Goal: Navigation & Orientation: Understand site structure

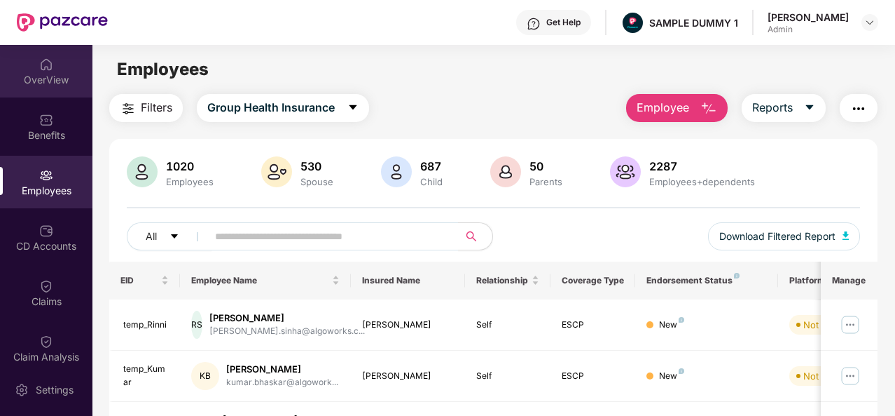
click at [69, 62] on div "OverView" at bounding box center [46, 71] width 92 height 53
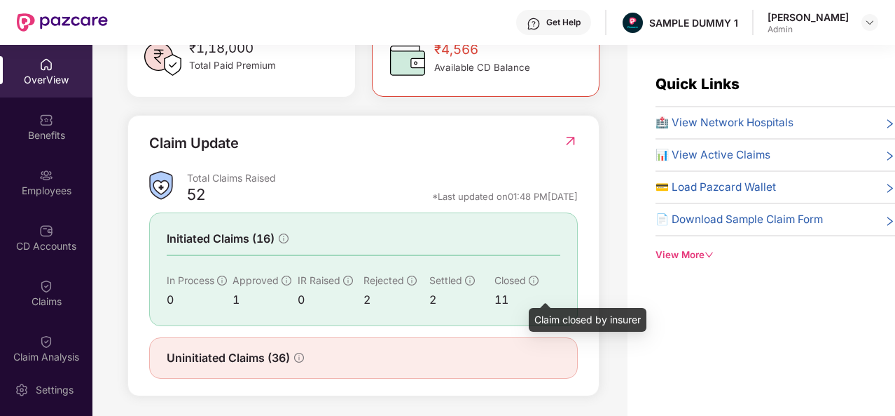
scroll to position [453, 0]
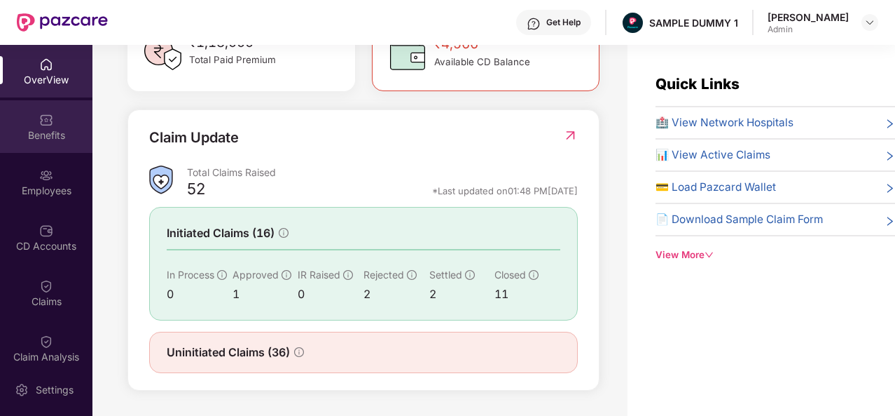
click at [77, 125] on div "Benefits" at bounding box center [46, 126] width 92 height 53
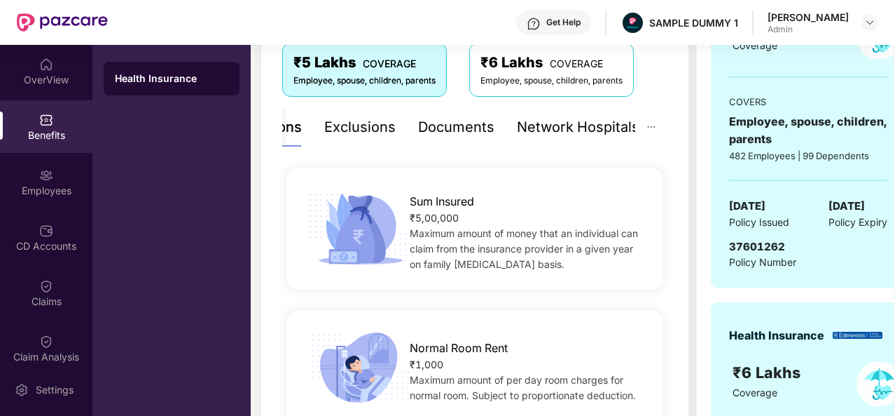
scroll to position [299, 0]
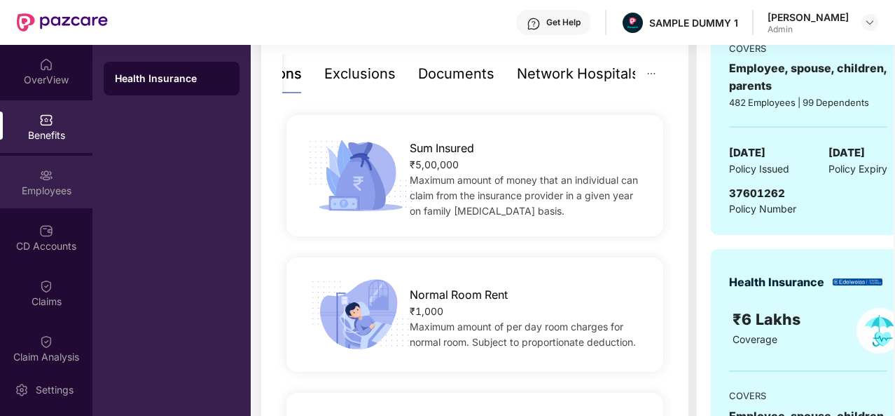
click at [62, 179] on div "Employees" at bounding box center [46, 182] width 92 height 53
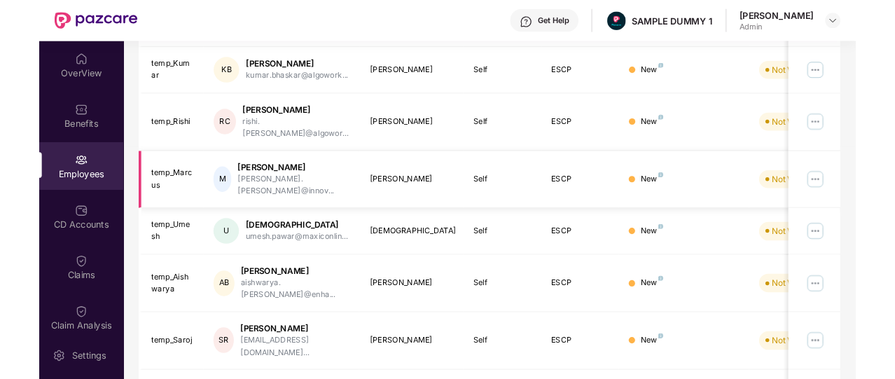
scroll to position [0, 0]
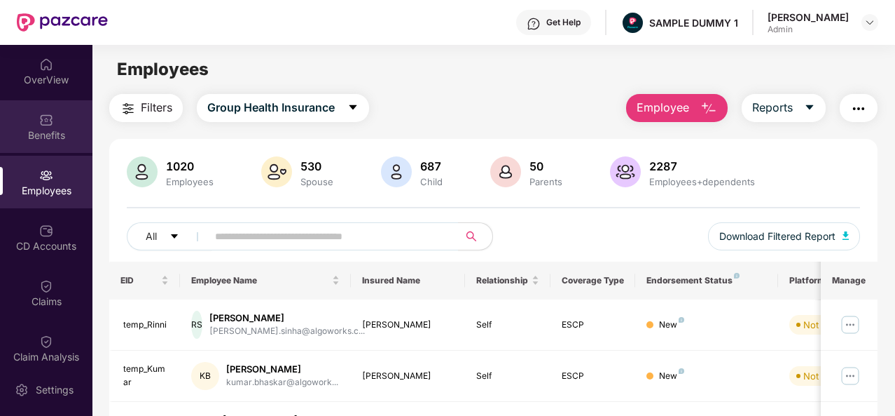
click at [20, 132] on div "Benefits" at bounding box center [46, 135] width 92 height 14
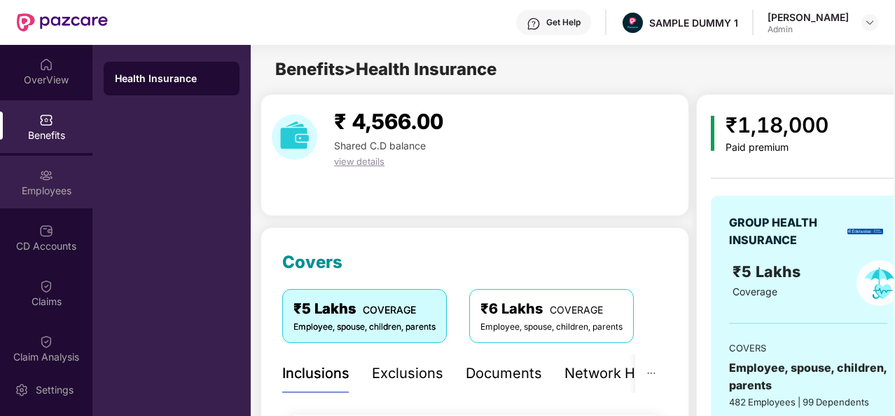
click at [34, 177] on div "Employees" at bounding box center [46, 182] width 92 height 53
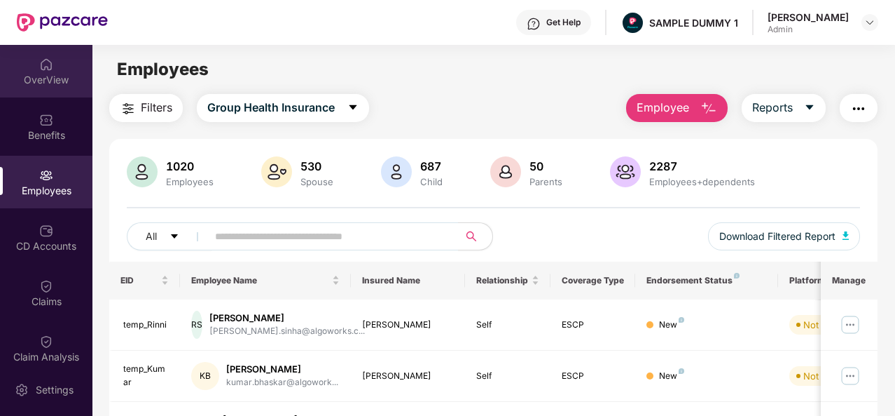
click at [53, 83] on div "OverView" at bounding box center [46, 80] width 92 height 14
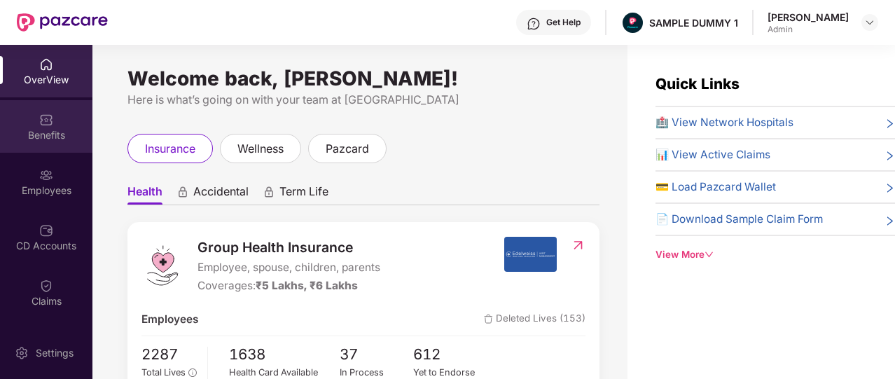
click at [50, 140] on div "Benefits" at bounding box center [46, 135] width 92 height 14
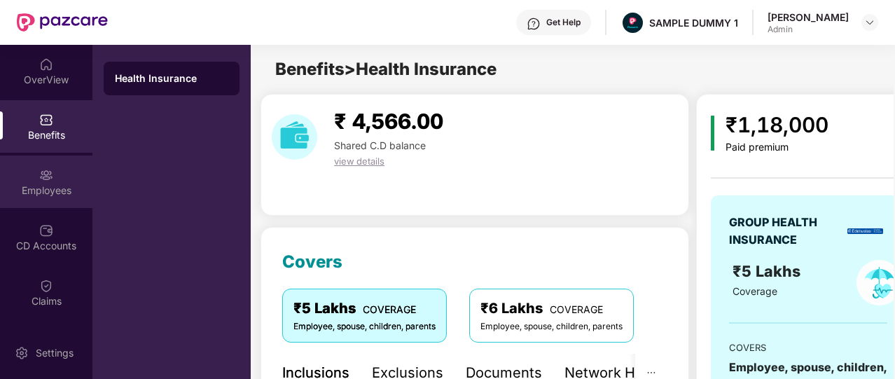
click at [58, 170] on div "Employees" at bounding box center [46, 182] width 92 height 53
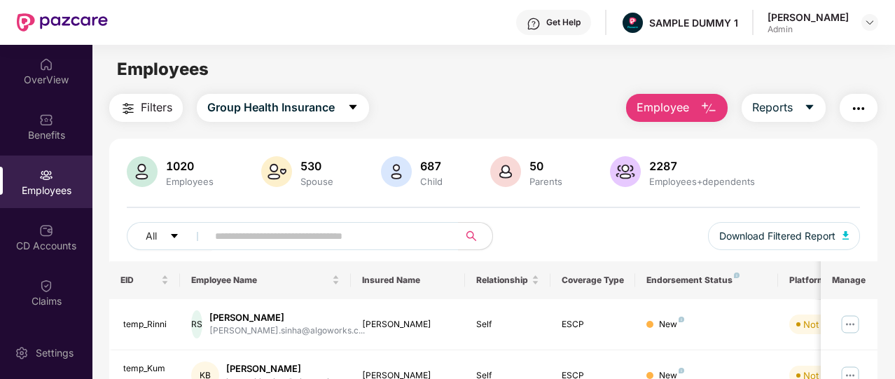
click at [663, 107] on span "Employee" at bounding box center [663, 108] width 53 height 18
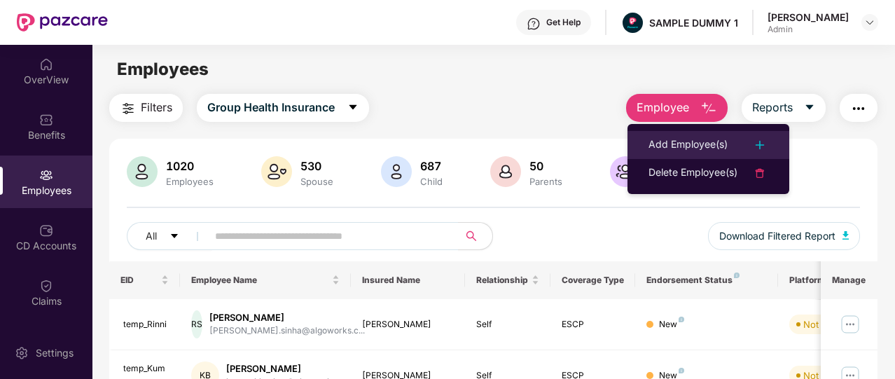
click at [673, 140] on div "Add Employee(s)" at bounding box center [688, 145] width 79 height 17
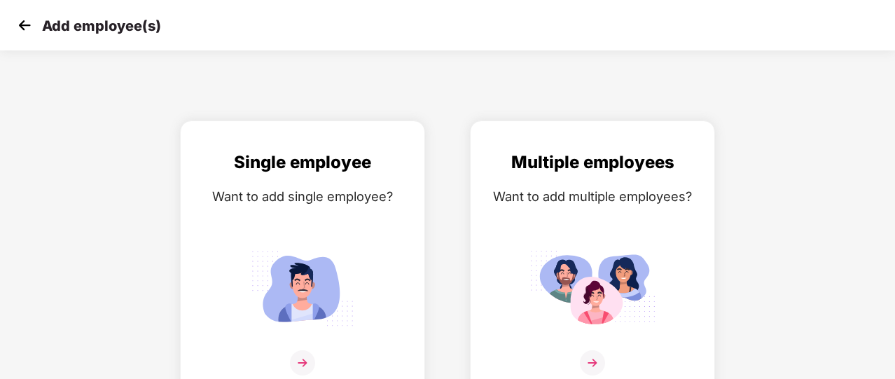
click at [24, 27] on img at bounding box center [24, 25] width 21 height 21
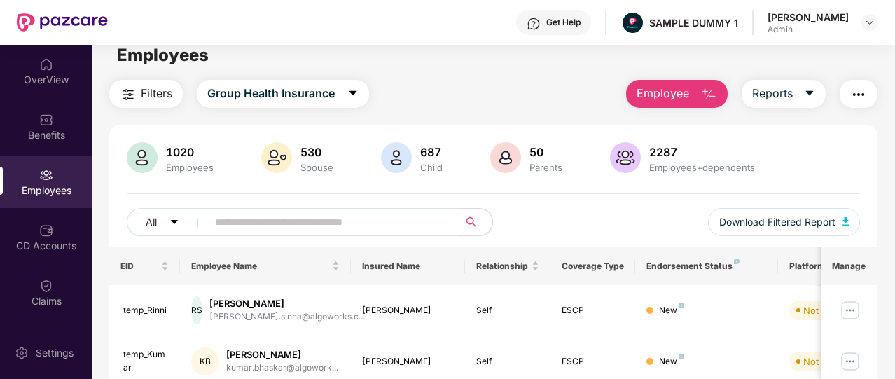
scroll to position [15, 0]
click at [797, 88] on button "Reports" at bounding box center [784, 93] width 84 height 28
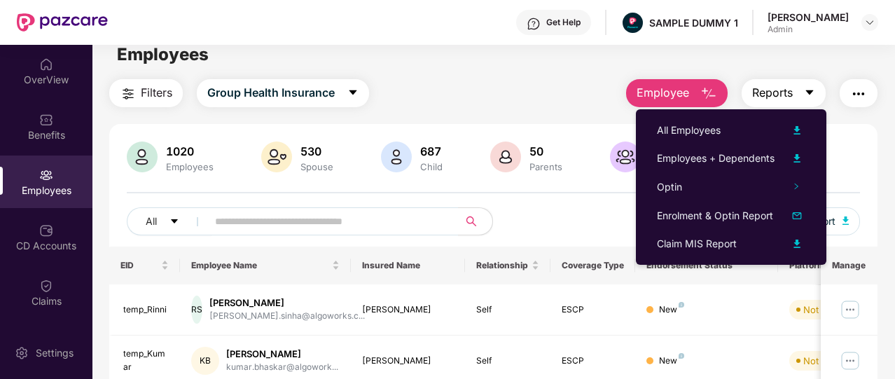
click at [797, 88] on button "Reports" at bounding box center [784, 93] width 84 height 28
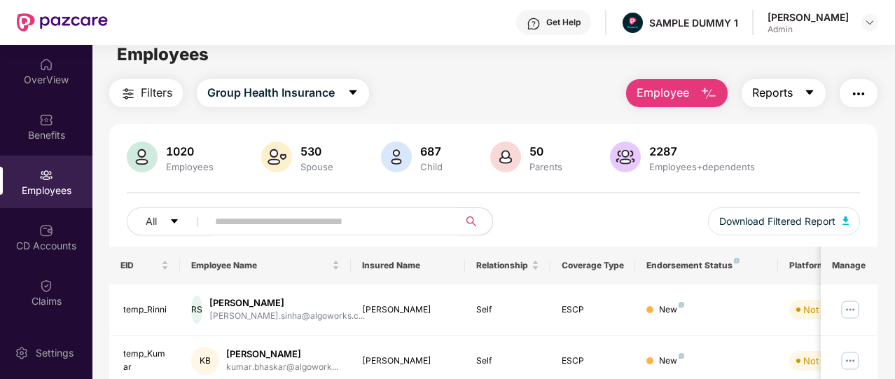
click at [792, 92] on span "Reports" at bounding box center [773, 93] width 41 height 18
click at [582, 50] on div "Employees" at bounding box center [493, 54] width 802 height 27
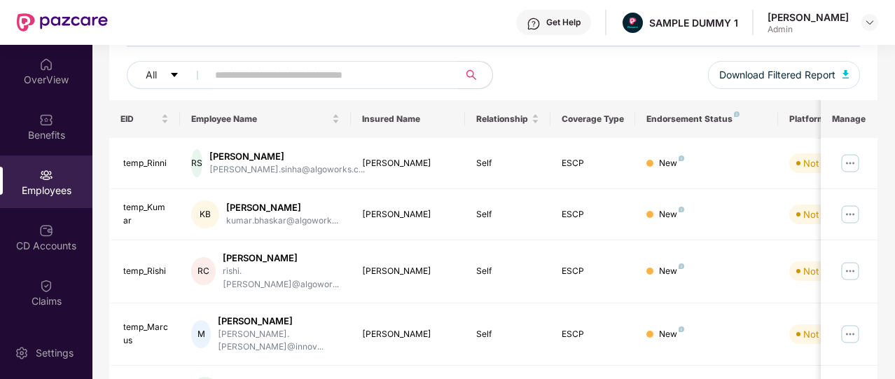
scroll to position [162, 0]
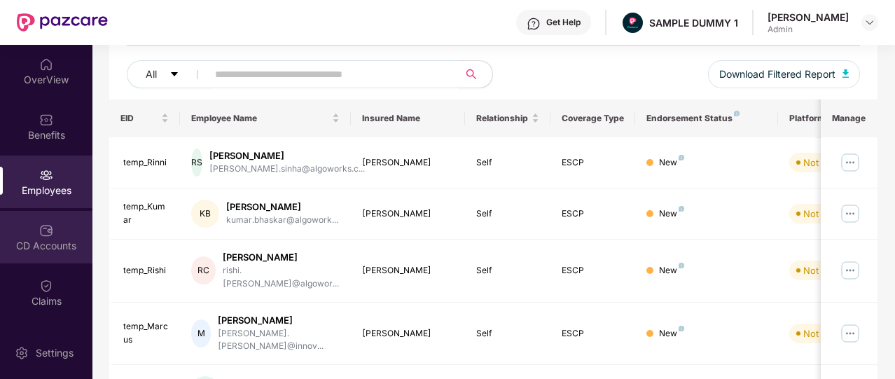
click at [39, 232] on img at bounding box center [46, 231] width 14 height 14
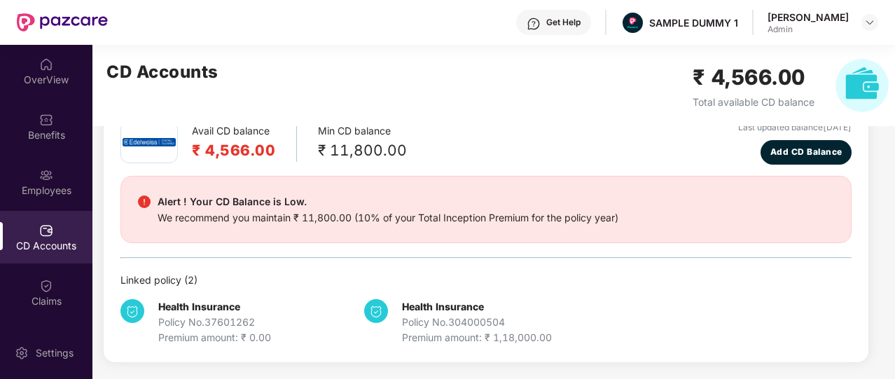
scroll to position [74, 0]
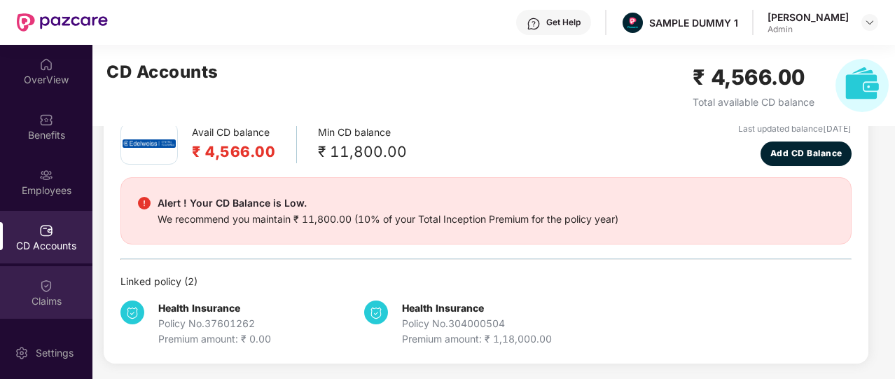
click at [34, 300] on div "Claims" at bounding box center [46, 301] width 92 height 14
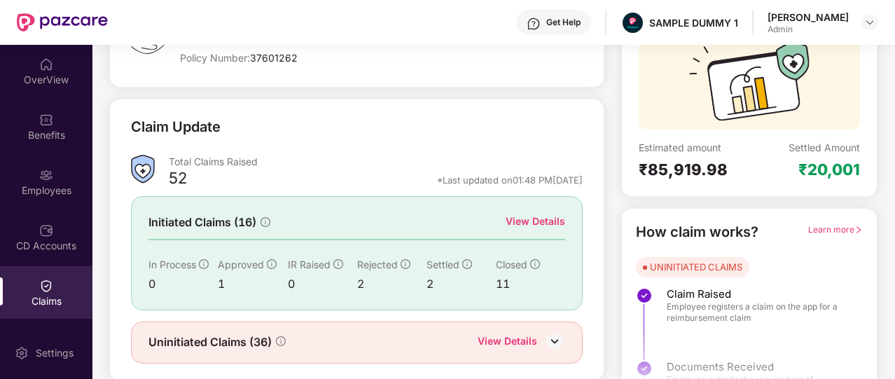
scroll to position [168, 0]
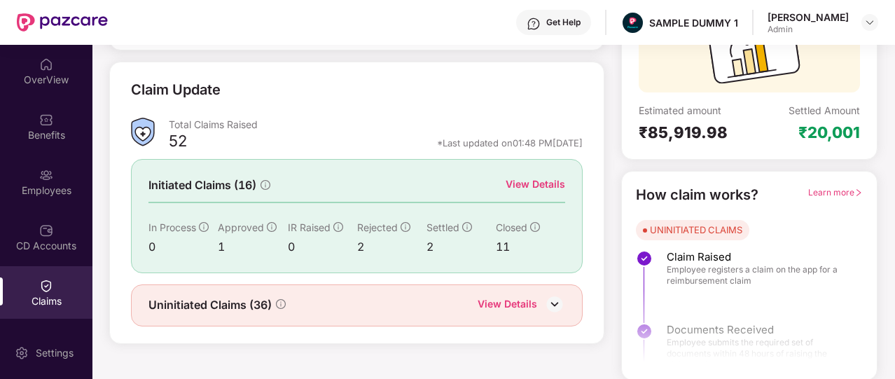
click at [540, 184] on div "View Details" at bounding box center [536, 184] width 60 height 15
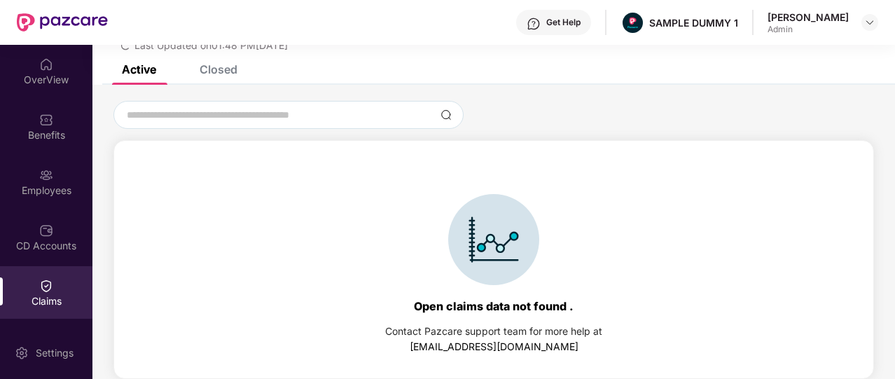
click at [234, 69] on div "Closed" at bounding box center [219, 69] width 38 height 14
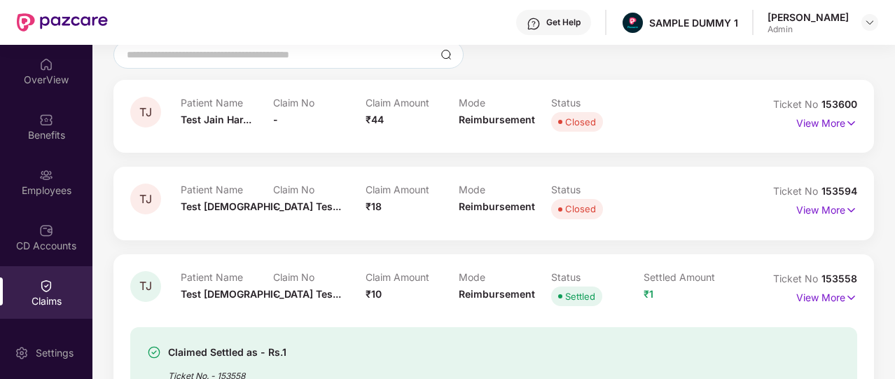
scroll to position [0, 0]
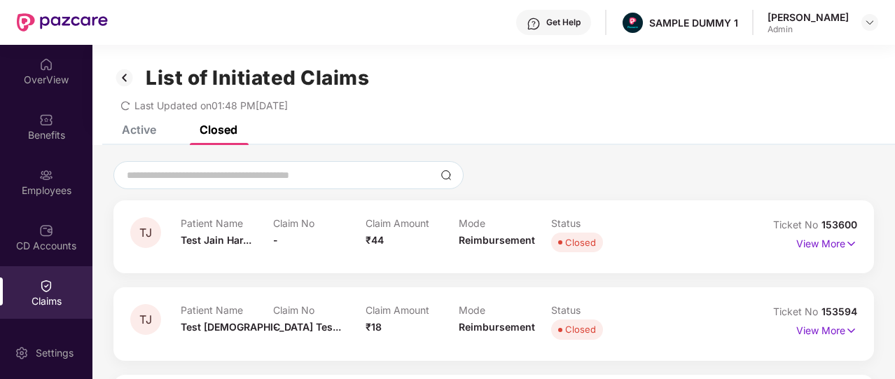
click at [127, 76] on img at bounding box center [125, 78] width 22 height 24
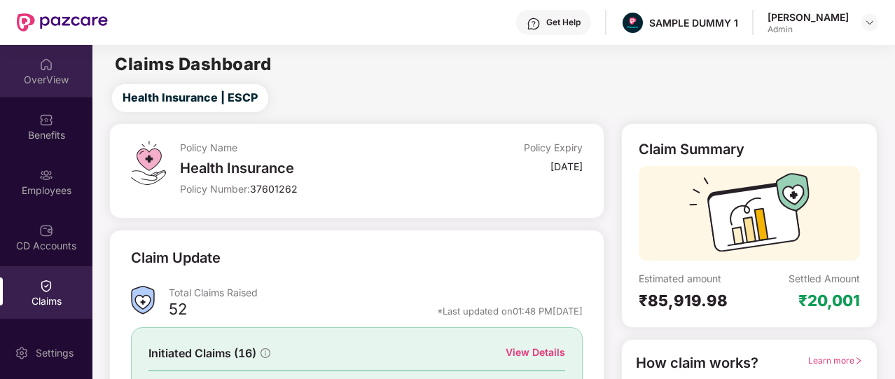
click at [41, 58] on img at bounding box center [46, 64] width 14 height 14
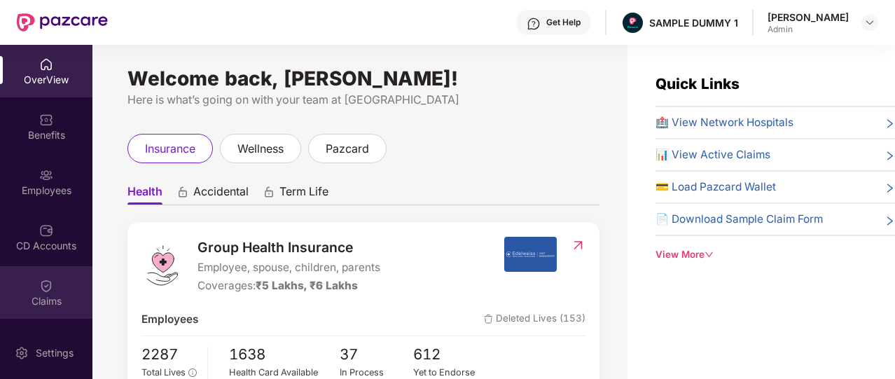
click at [56, 298] on div "Claims" at bounding box center [46, 301] width 92 height 14
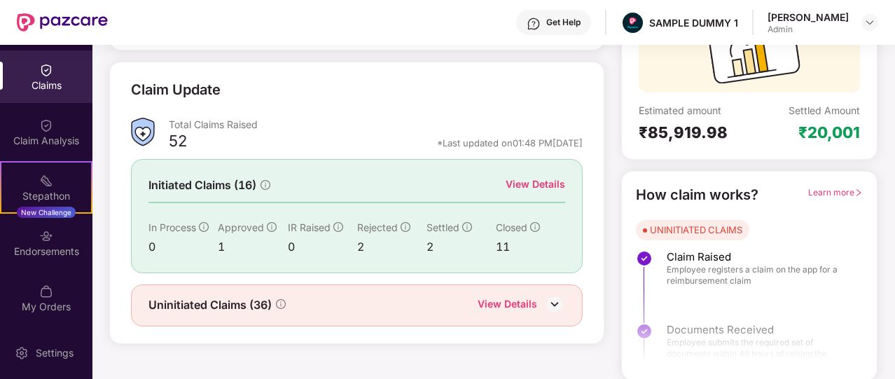
scroll to position [214, 0]
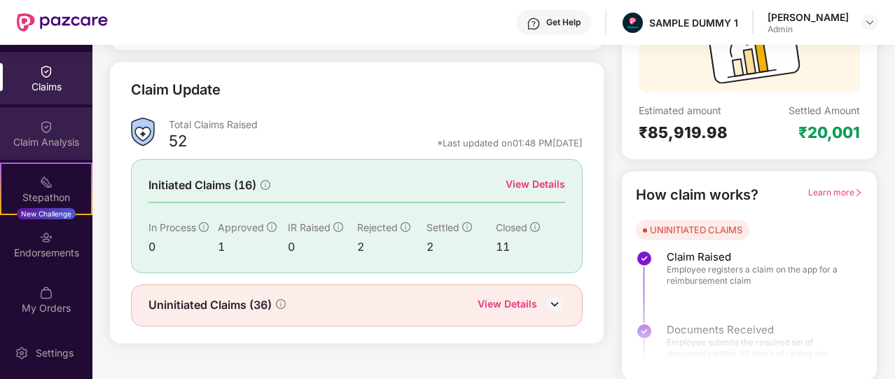
click at [36, 149] on div "Claim Analysis" at bounding box center [46, 133] width 92 height 53
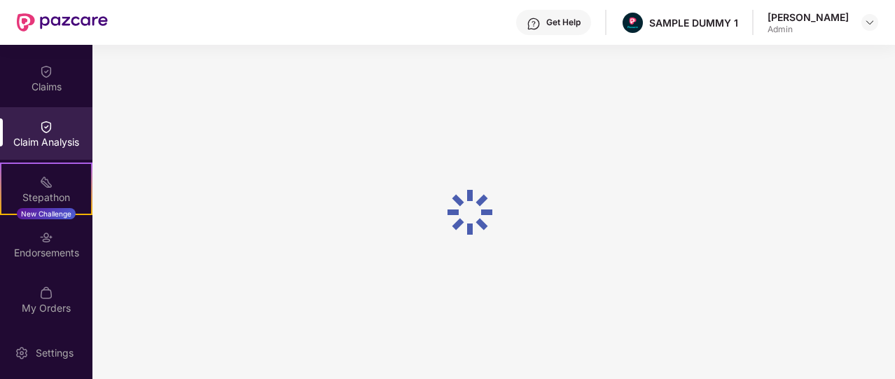
scroll to position [0, 0]
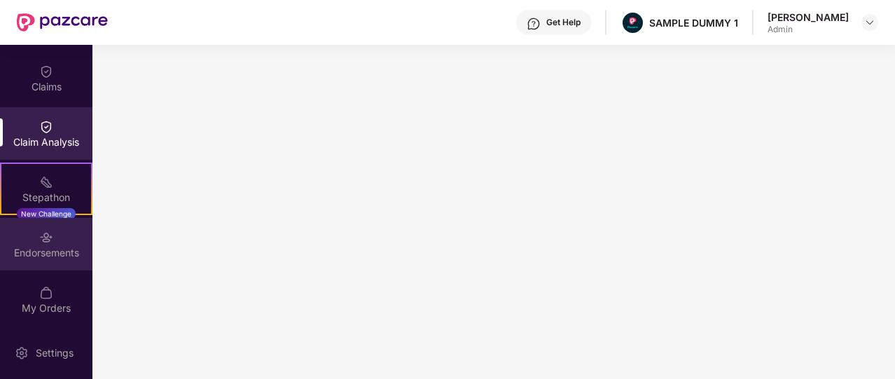
click at [39, 244] on div "Endorsements" at bounding box center [46, 244] width 92 height 53
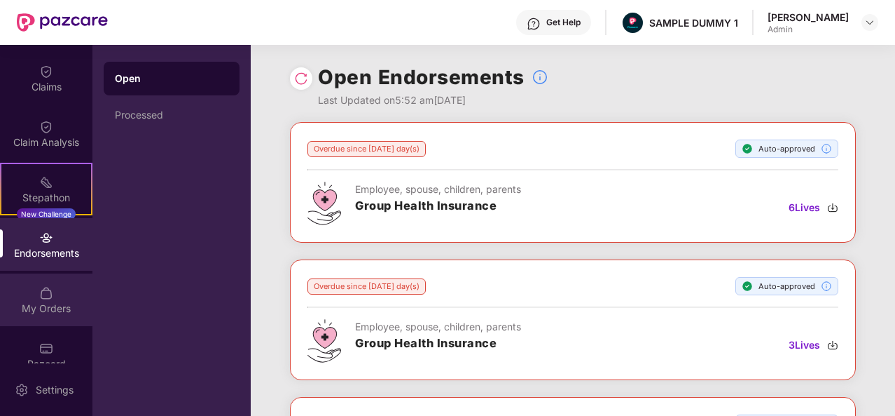
click at [48, 313] on div "My Orders" at bounding box center [46, 308] width 92 height 14
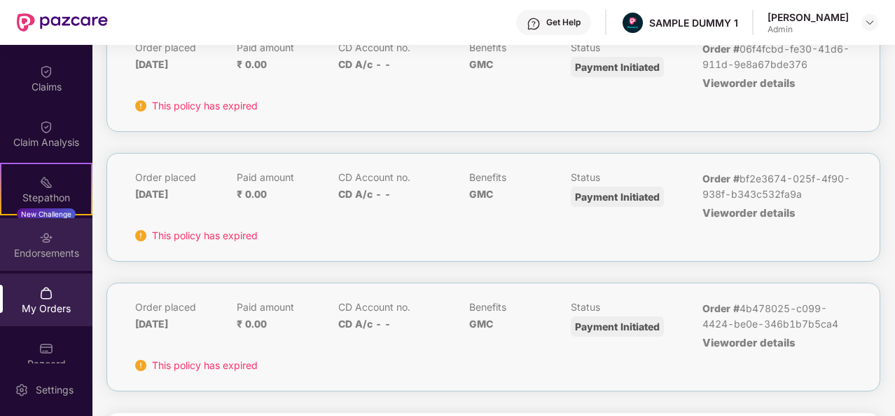
scroll to position [235, 0]
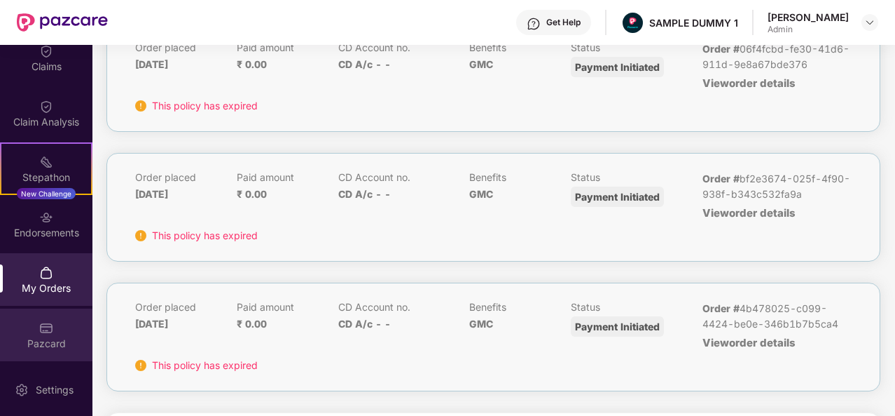
click at [45, 343] on div "Pazcard" at bounding box center [46, 343] width 92 height 14
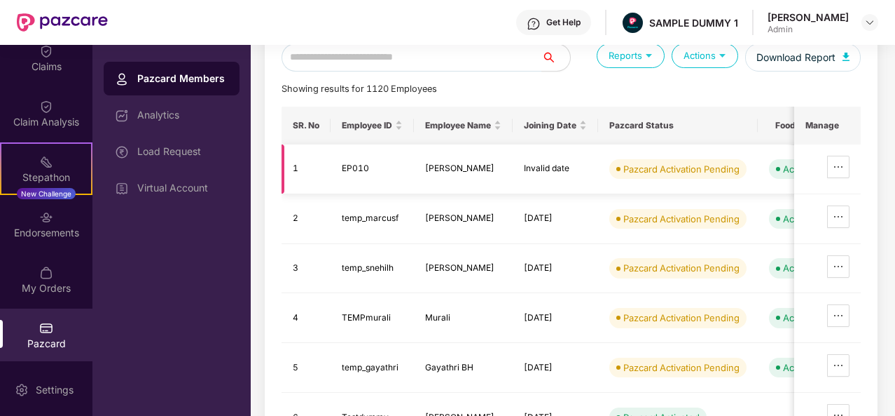
scroll to position [104, 0]
click at [34, 243] on div "Endorsements" at bounding box center [46, 224] width 92 height 53
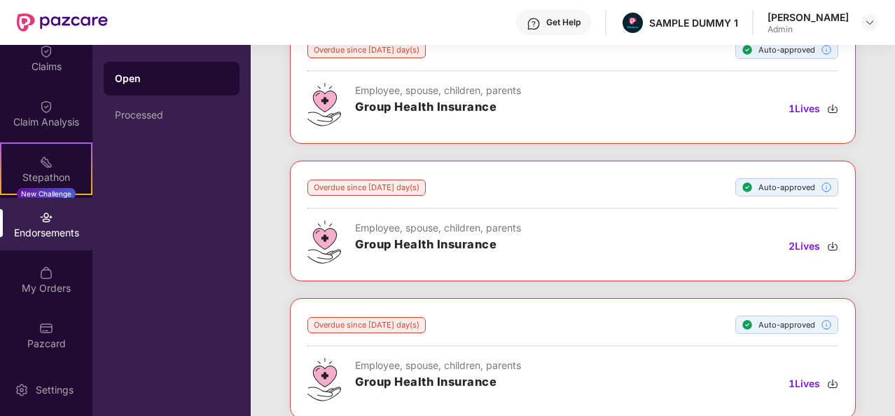
scroll to position [0, 0]
